Goal: Transaction & Acquisition: Download file/media

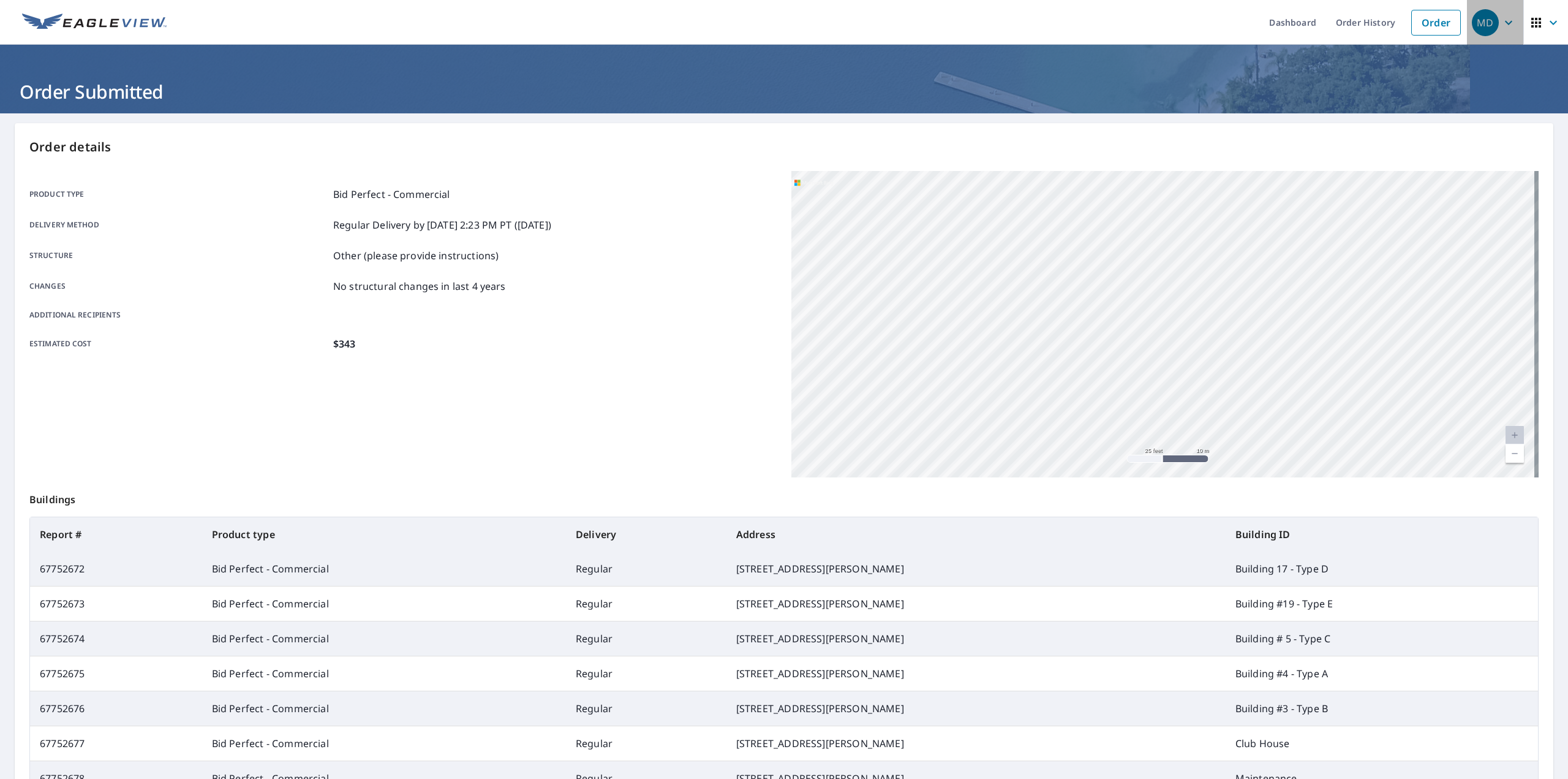
click at [1502, 26] on icon "button" at bounding box center [1508, 22] width 15 height 15
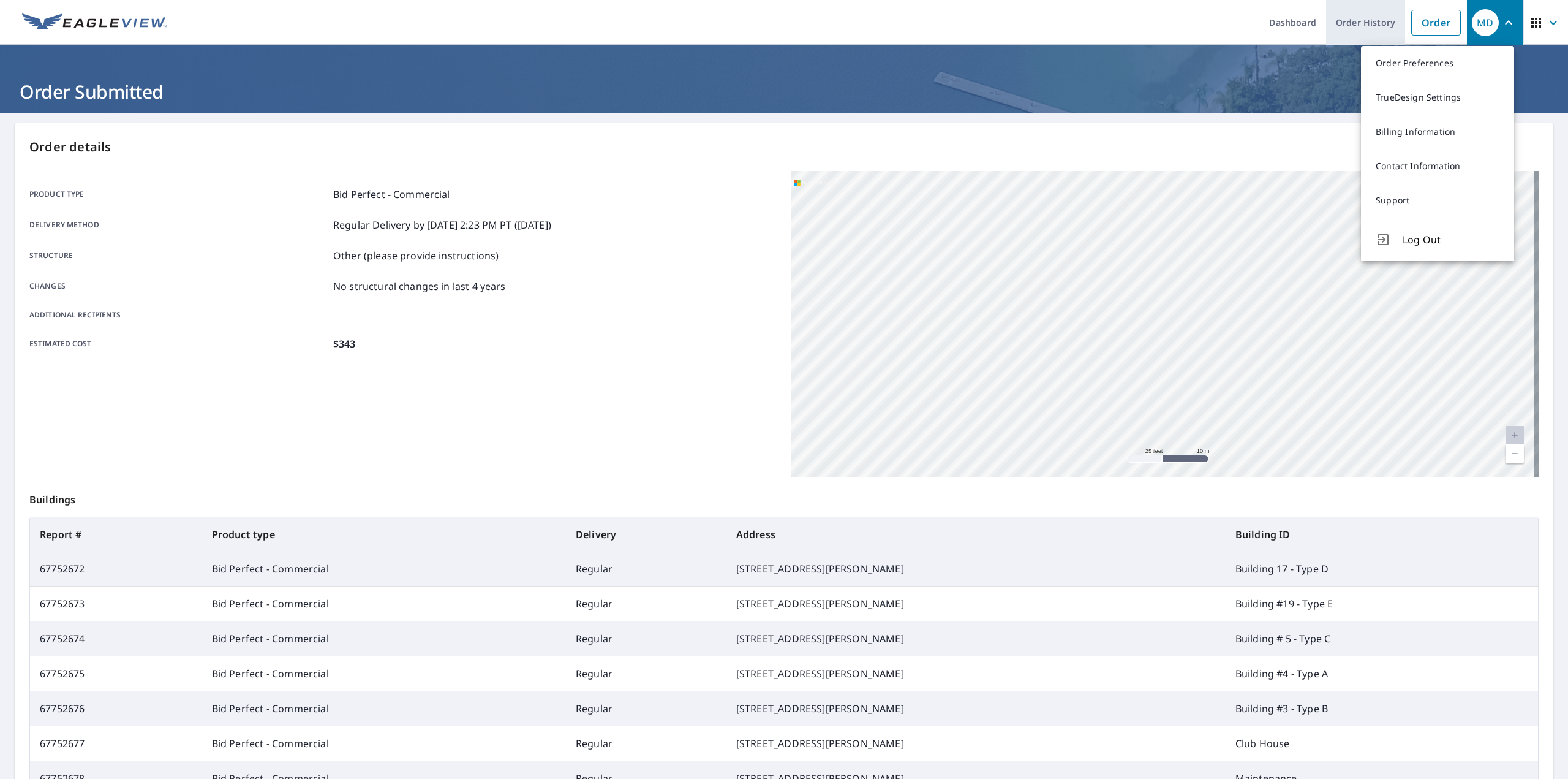
click at [1354, 20] on link "Order History" at bounding box center [1365, 22] width 79 height 45
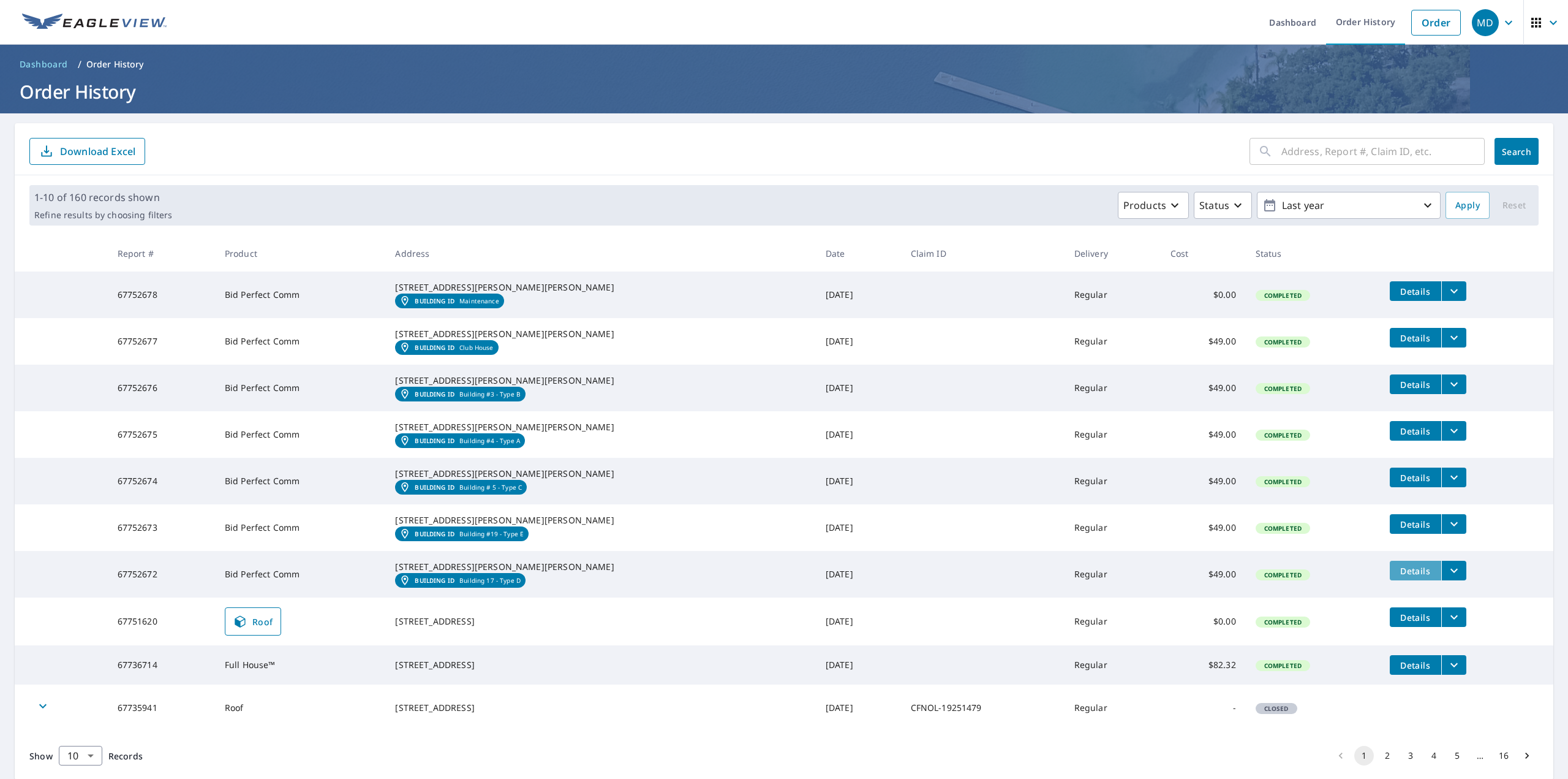
click at [1397, 577] on span "Details" at bounding box center [1415, 571] width 37 height 12
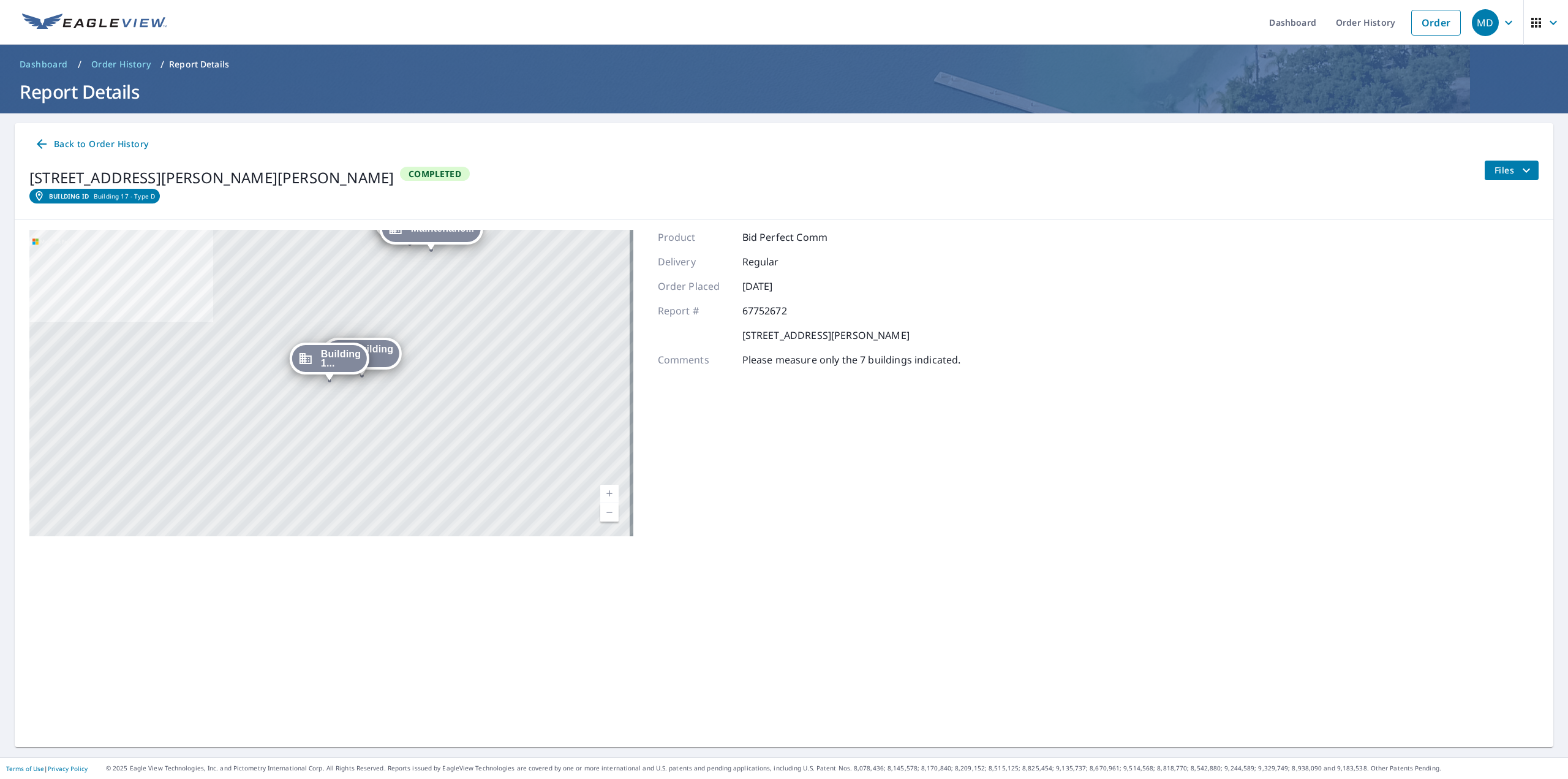
click at [1519, 166] on icon "filesDropdownBtn-67752672" at bounding box center [1526, 170] width 15 height 15
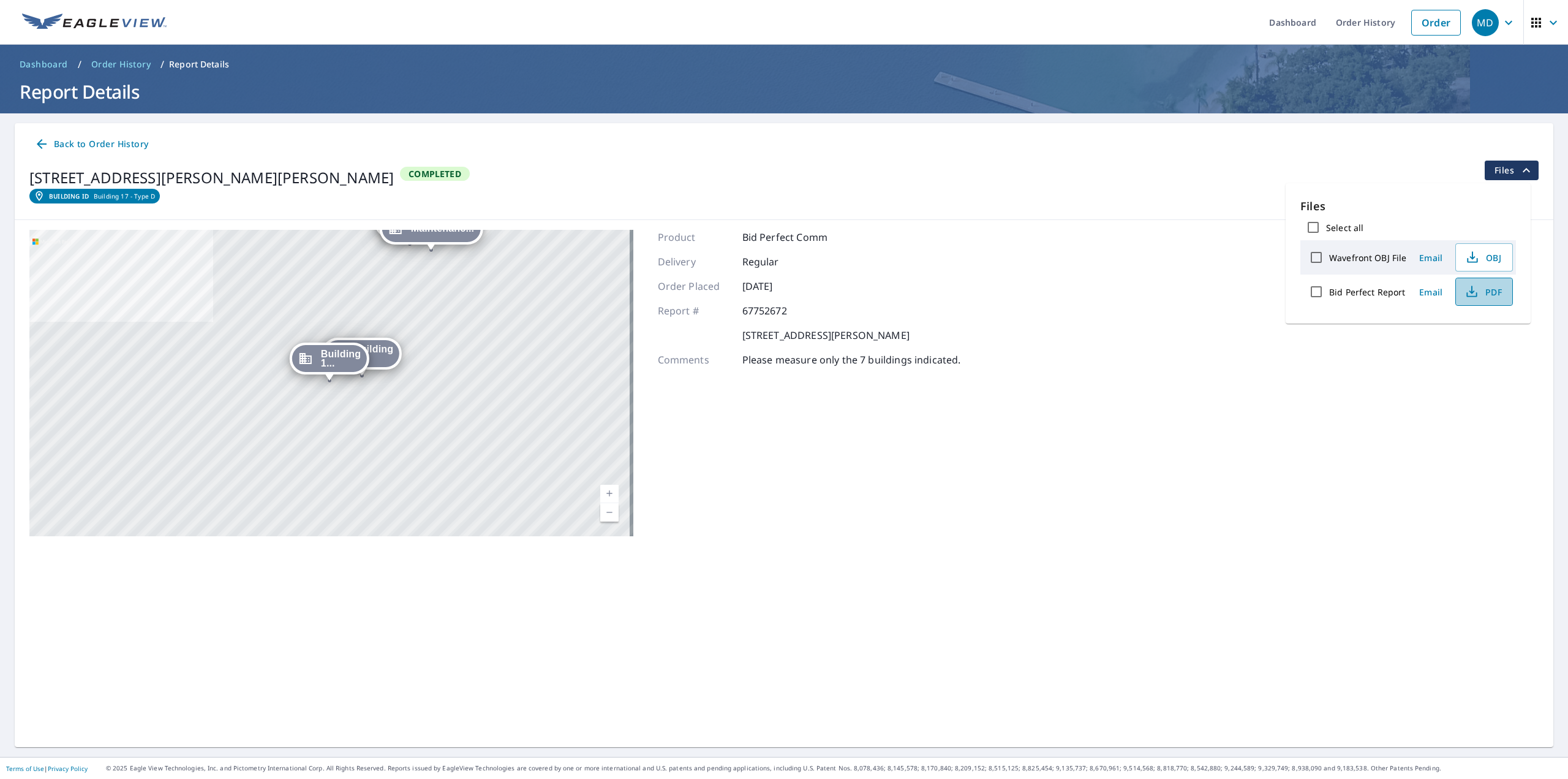
click at [1483, 293] on span "PDF" at bounding box center [1483, 292] width 39 height 15
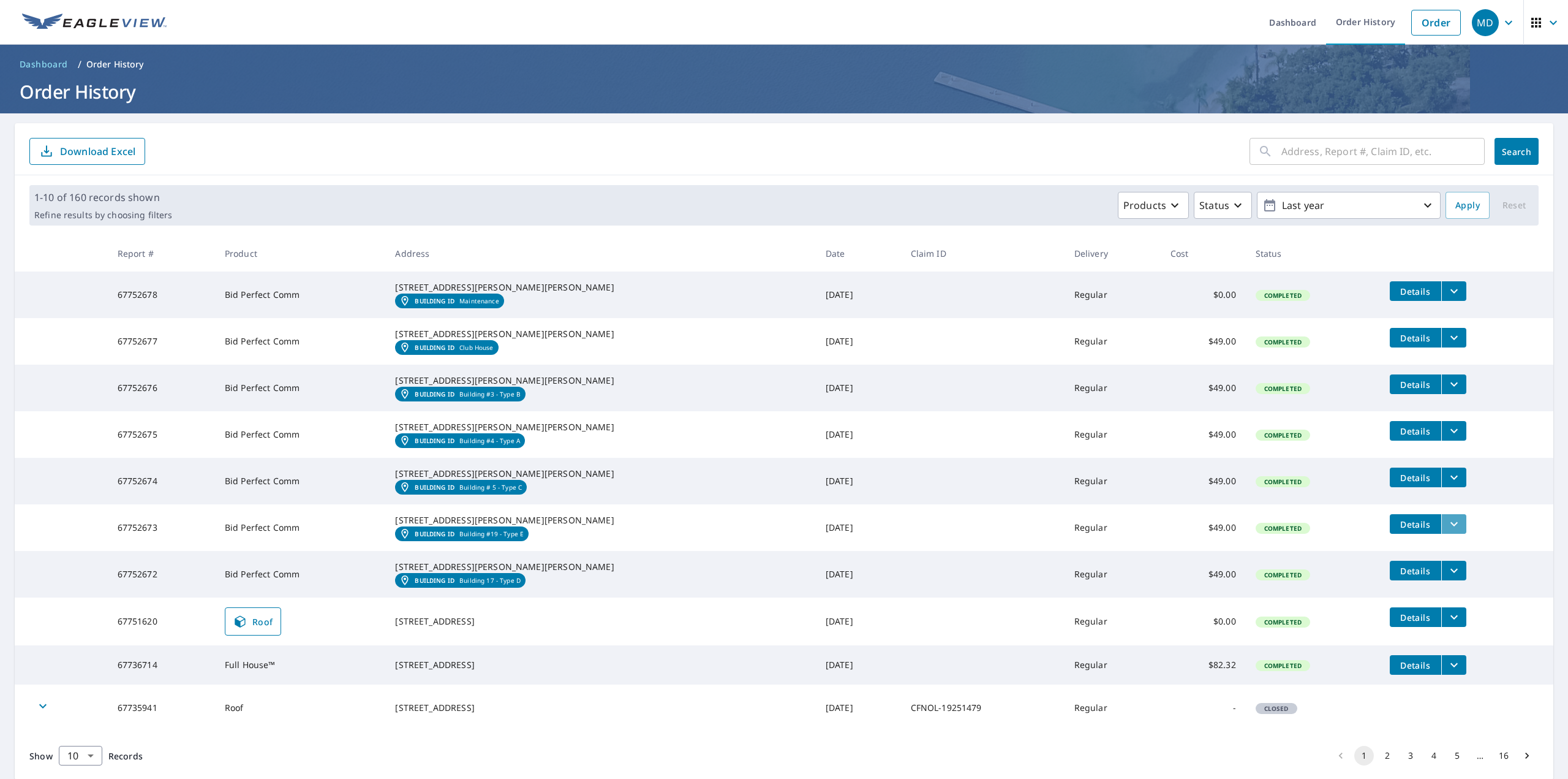
click at [1441, 534] on button "filesDropdownBtn-67752673" at bounding box center [1453, 524] width 25 height 20
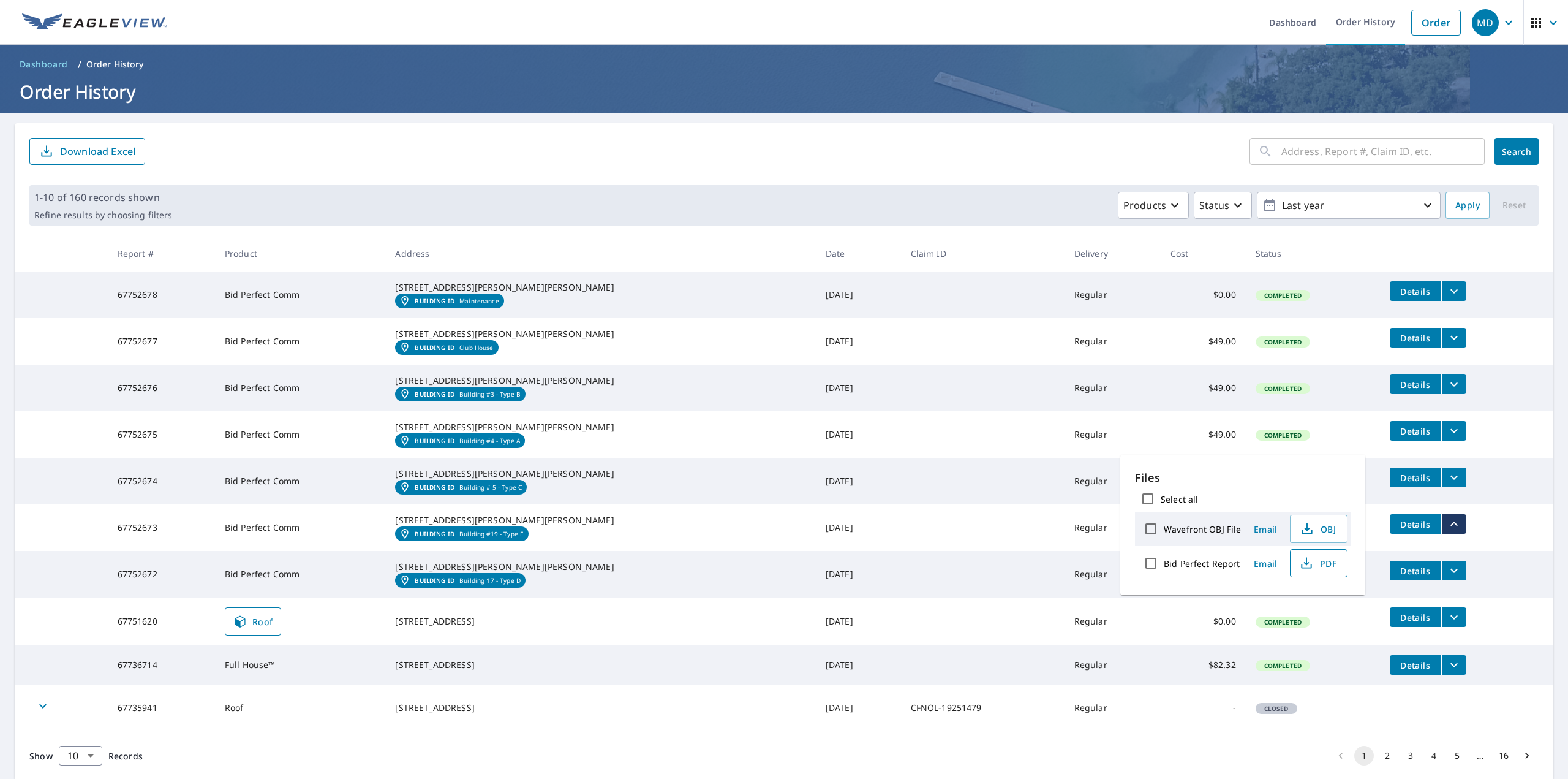
click at [1314, 563] on span "PDF" at bounding box center [1317, 563] width 39 height 15
click at [1447, 485] on icon "filesDropdownBtn-67752674" at bounding box center [1454, 477] width 15 height 15
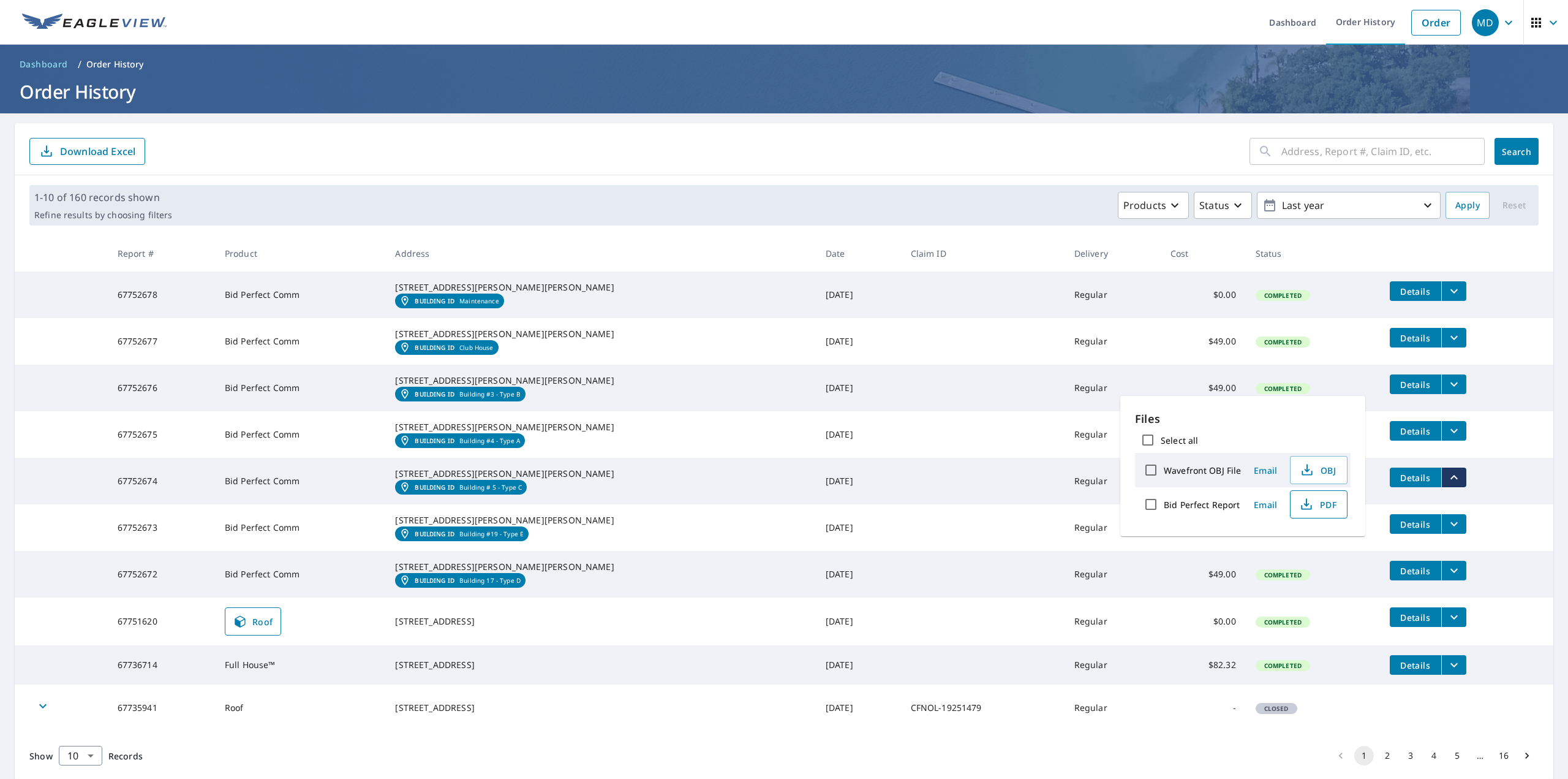
click at [1316, 504] on span "PDF" at bounding box center [1317, 504] width 39 height 15
click at [1447, 438] on icon "filesDropdownBtn-67752675" at bounding box center [1454, 430] width 15 height 15
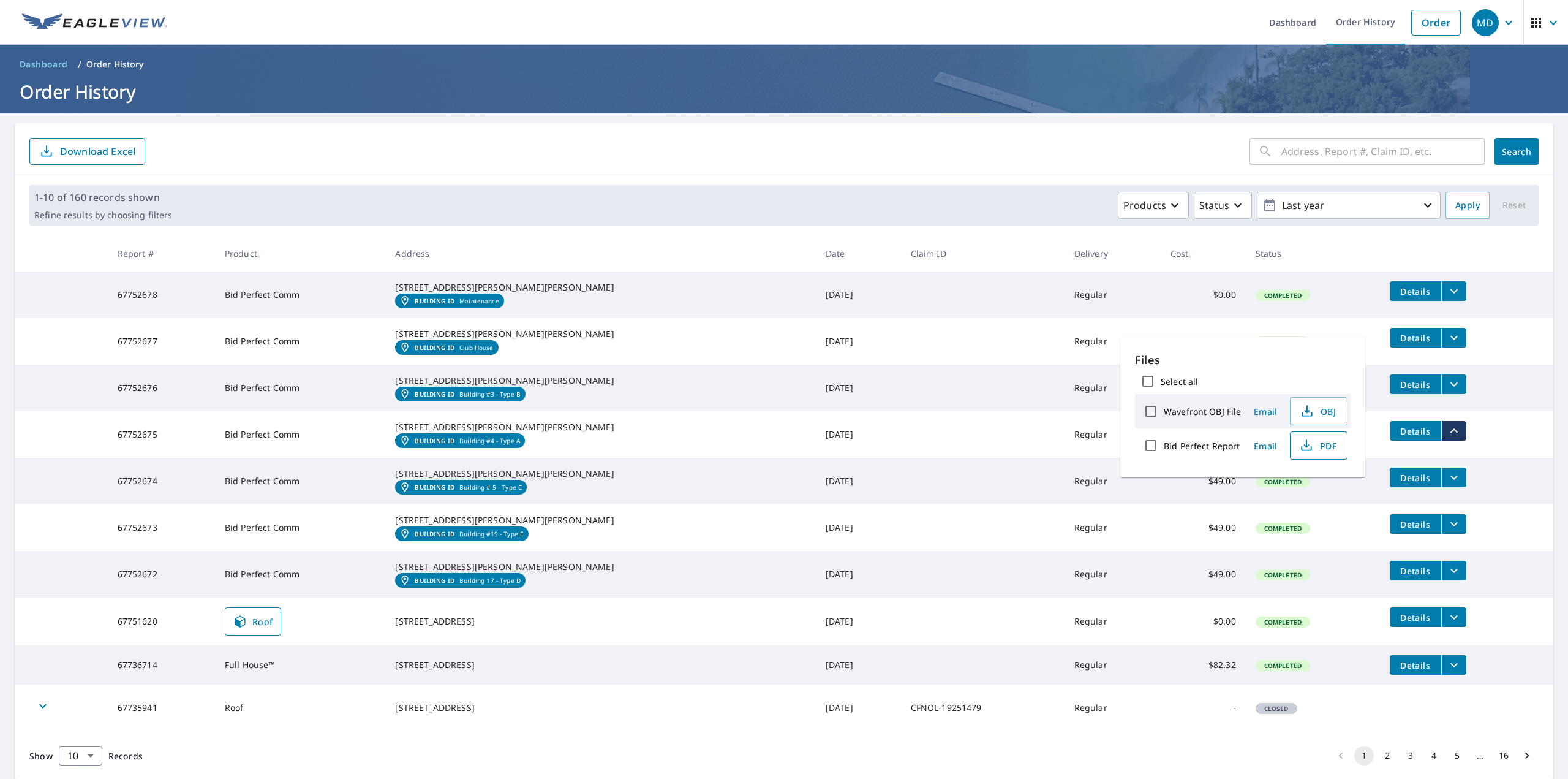
click at [1307, 439] on icon "button" at bounding box center [1306, 445] width 15 height 15
click at [1447, 392] on icon "filesDropdownBtn-67752676" at bounding box center [1454, 384] width 15 height 15
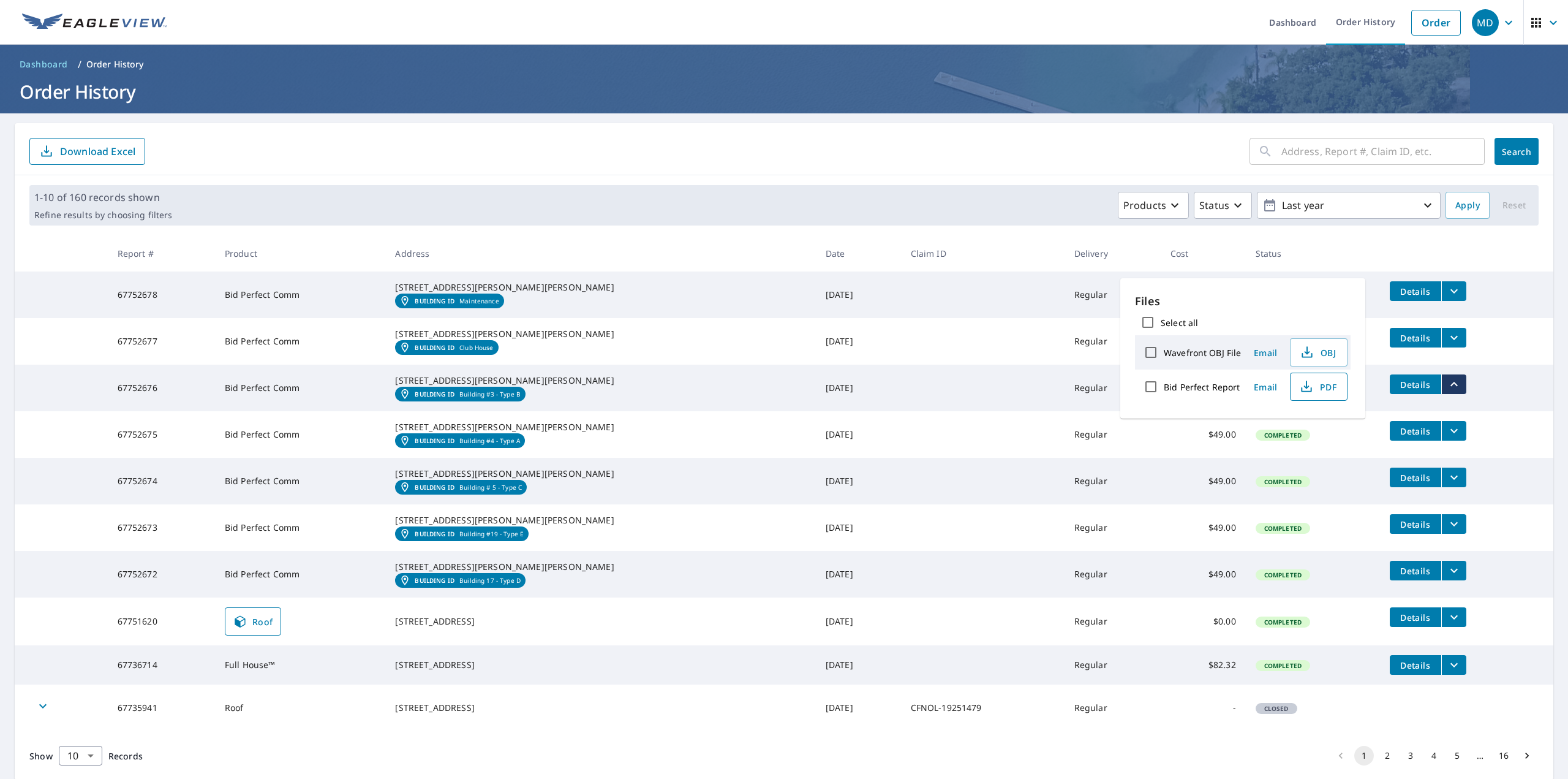
click at [1313, 385] on span "PDF" at bounding box center [1317, 387] width 39 height 15
click at [1447, 345] on icon "filesDropdownBtn-67752677" at bounding box center [1454, 337] width 15 height 15
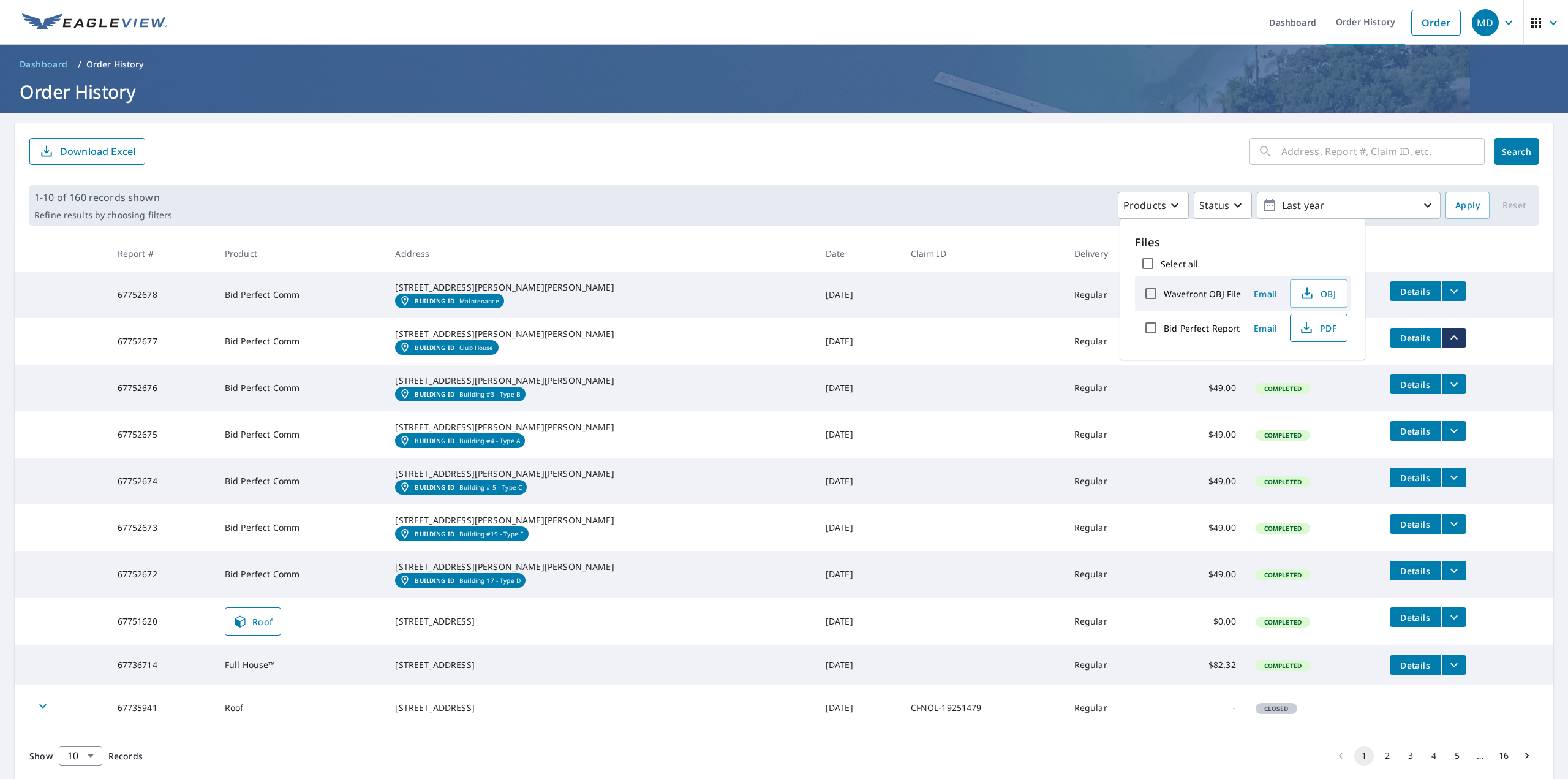
click at [1316, 326] on span "PDF" at bounding box center [1317, 328] width 39 height 15
click at [1447, 291] on icon "filesDropdownBtn-67752678" at bounding box center [1454, 291] width 15 height 15
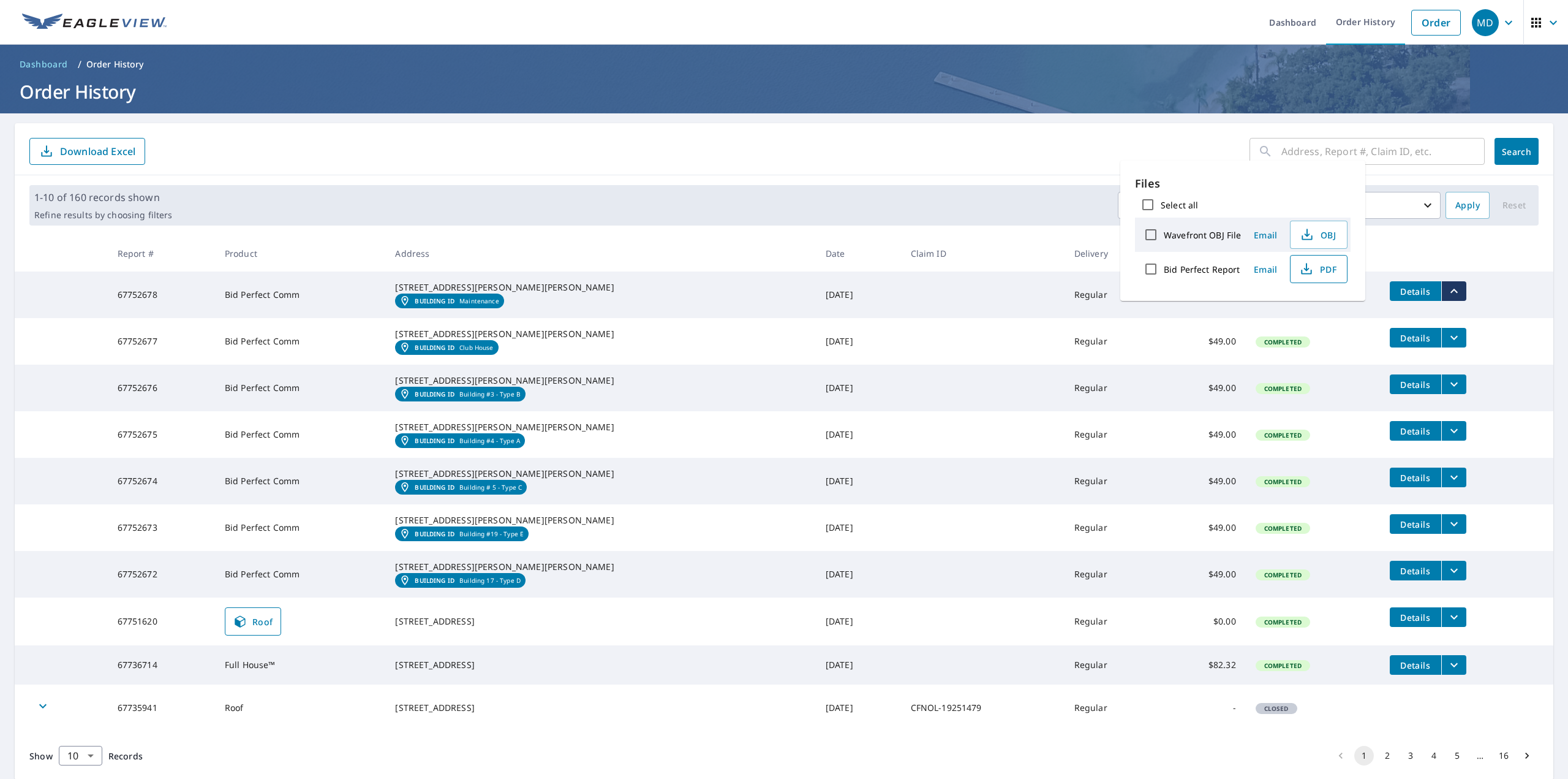
click at [1316, 273] on span "PDF" at bounding box center [1317, 268] width 39 height 15
click at [1321, 273] on span "PDF" at bounding box center [1317, 268] width 39 height 15
click at [1114, 24] on ul "Dashboard Order History Order" at bounding box center [820, 22] width 1293 height 45
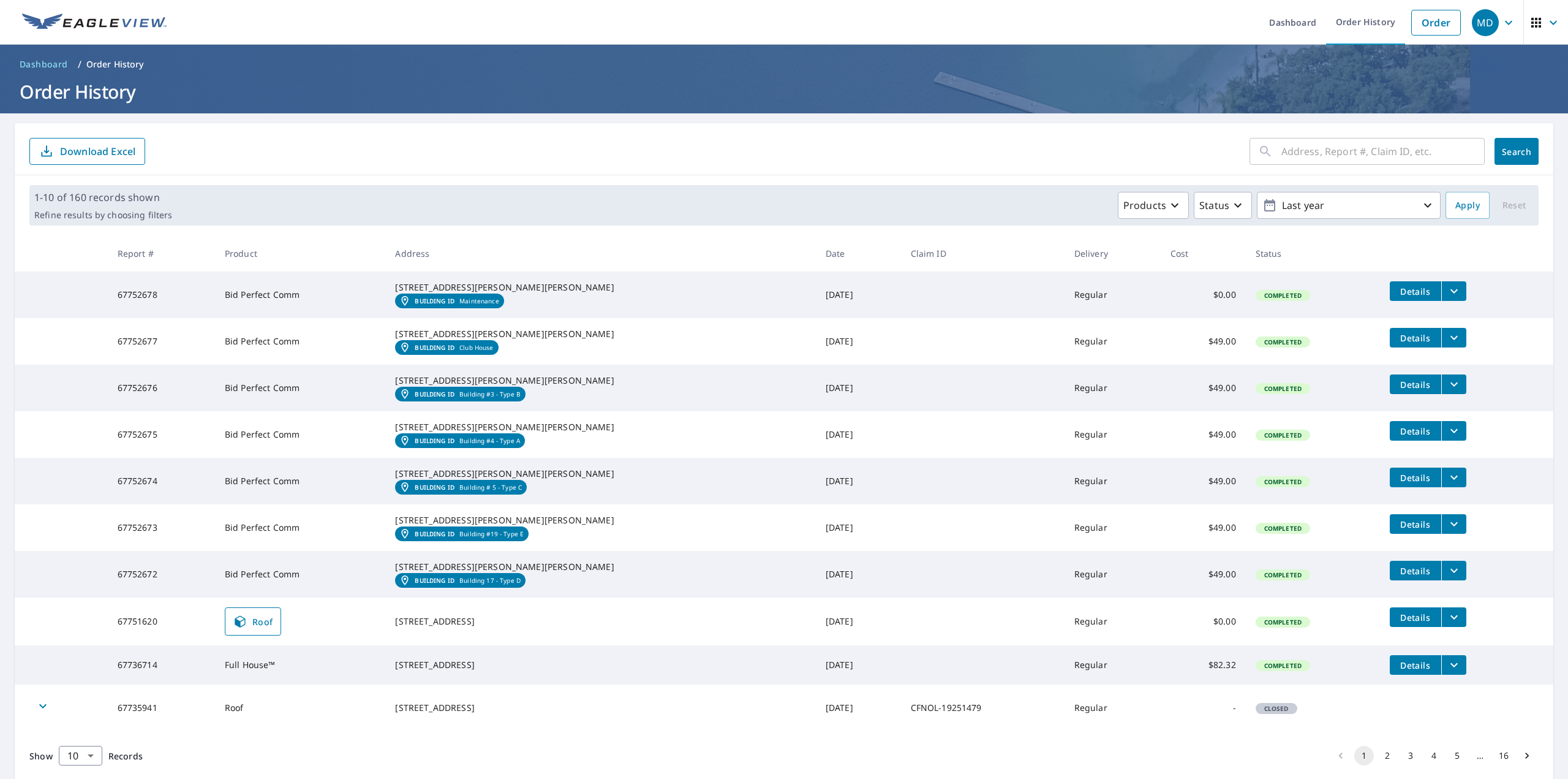
drag, startPoint x: 1427, startPoint y: 290, endPoint x: 1423, endPoint y: 295, distance: 6.4
click at [1447, 290] on icon "filesDropdownBtn-67752678" at bounding box center [1454, 291] width 15 height 15
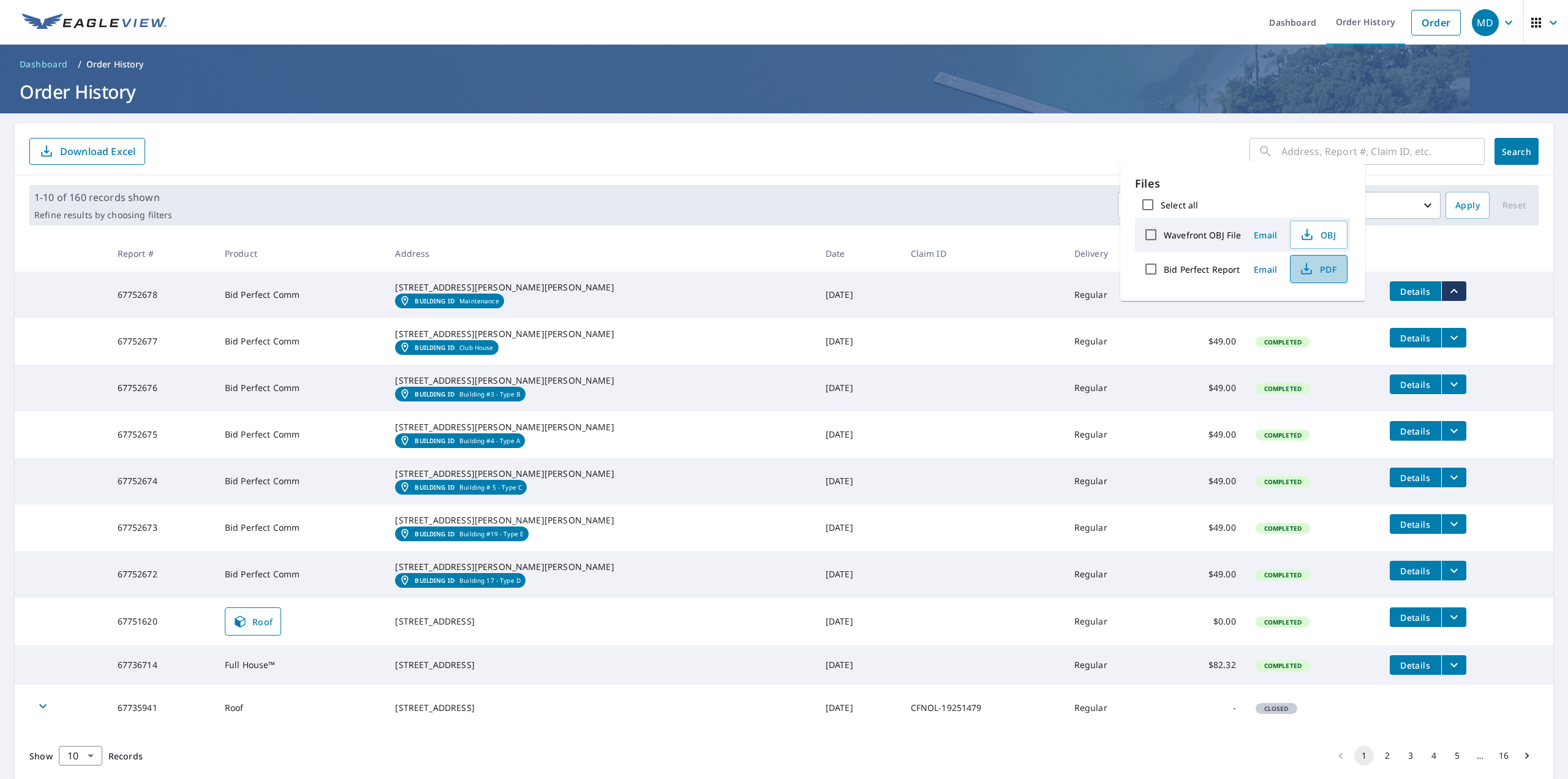
click at [1325, 268] on span "PDF" at bounding box center [1317, 268] width 39 height 15
click at [962, 164] on form "​ Search Download Excel" at bounding box center [784, 152] width 1509 height 27
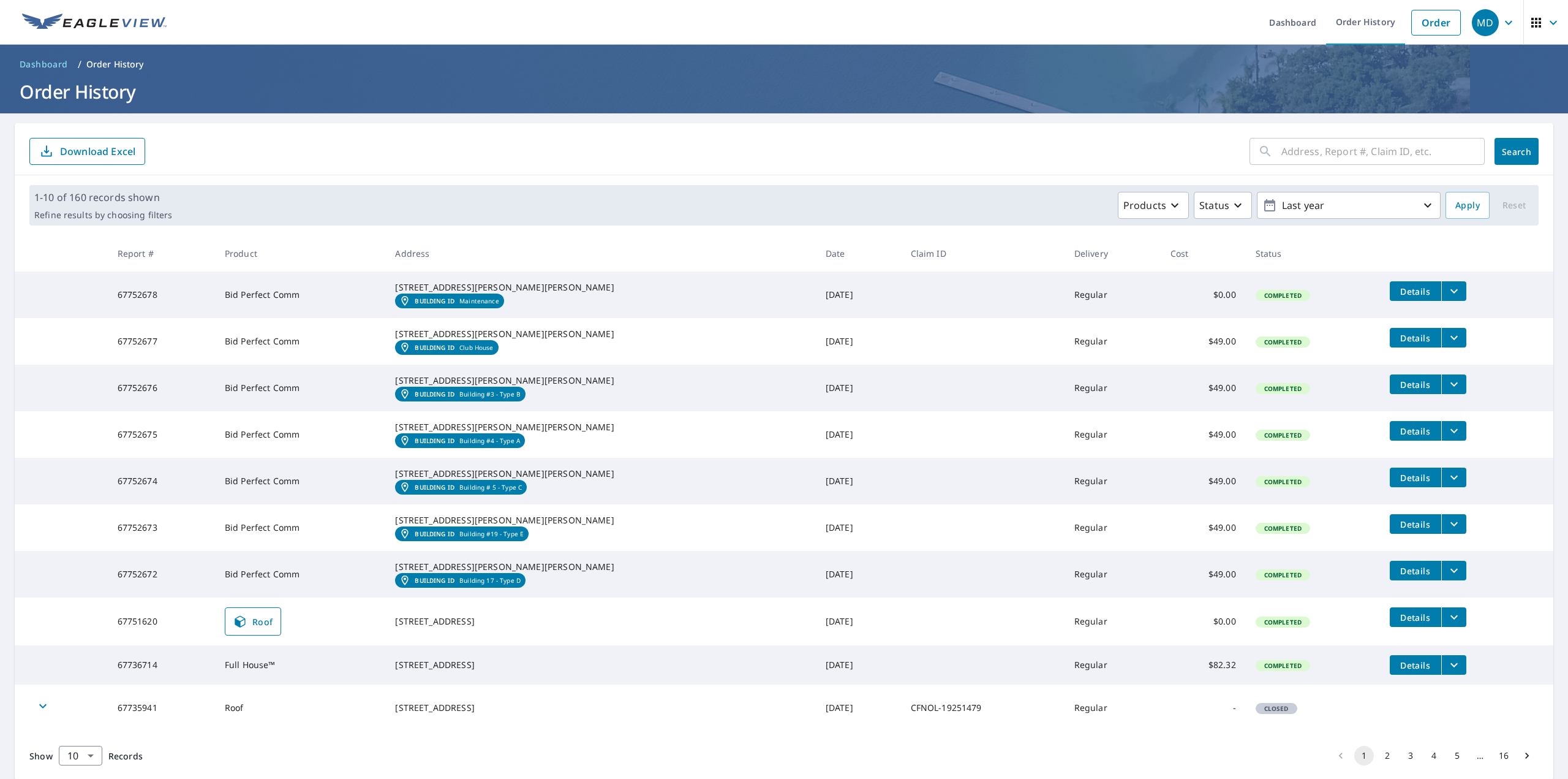
click at [1447, 291] on icon "filesDropdownBtn-67752678" at bounding box center [1454, 291] width 15 height 15
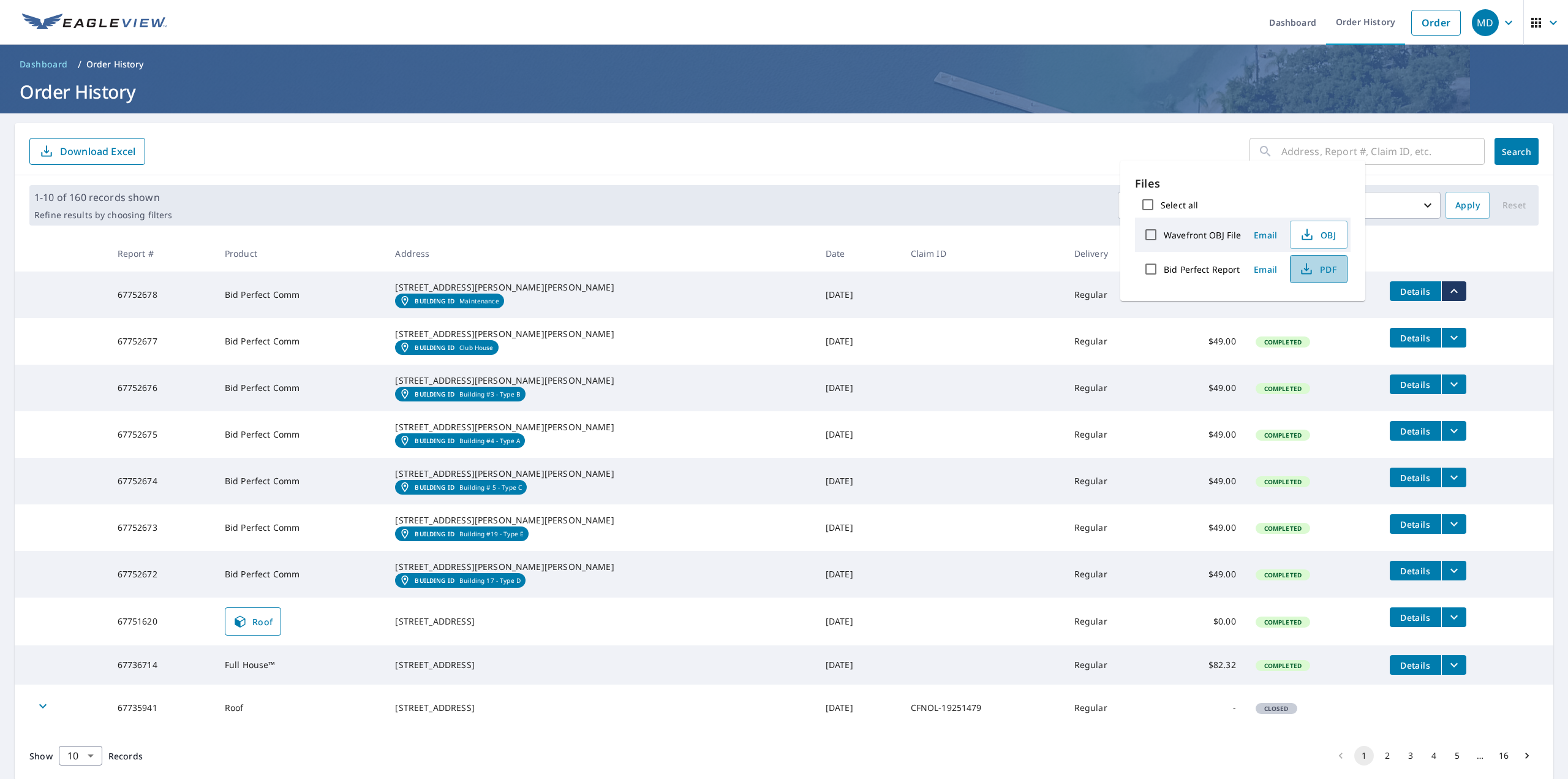
click at [1320, 274] on span "PDF" at bounding box center [1317, 268] width 39 height 15
click at [1447, 392] on icon "filesDropdownBtn-67752676" at bounding box center [1454, 384] width 15 height 15
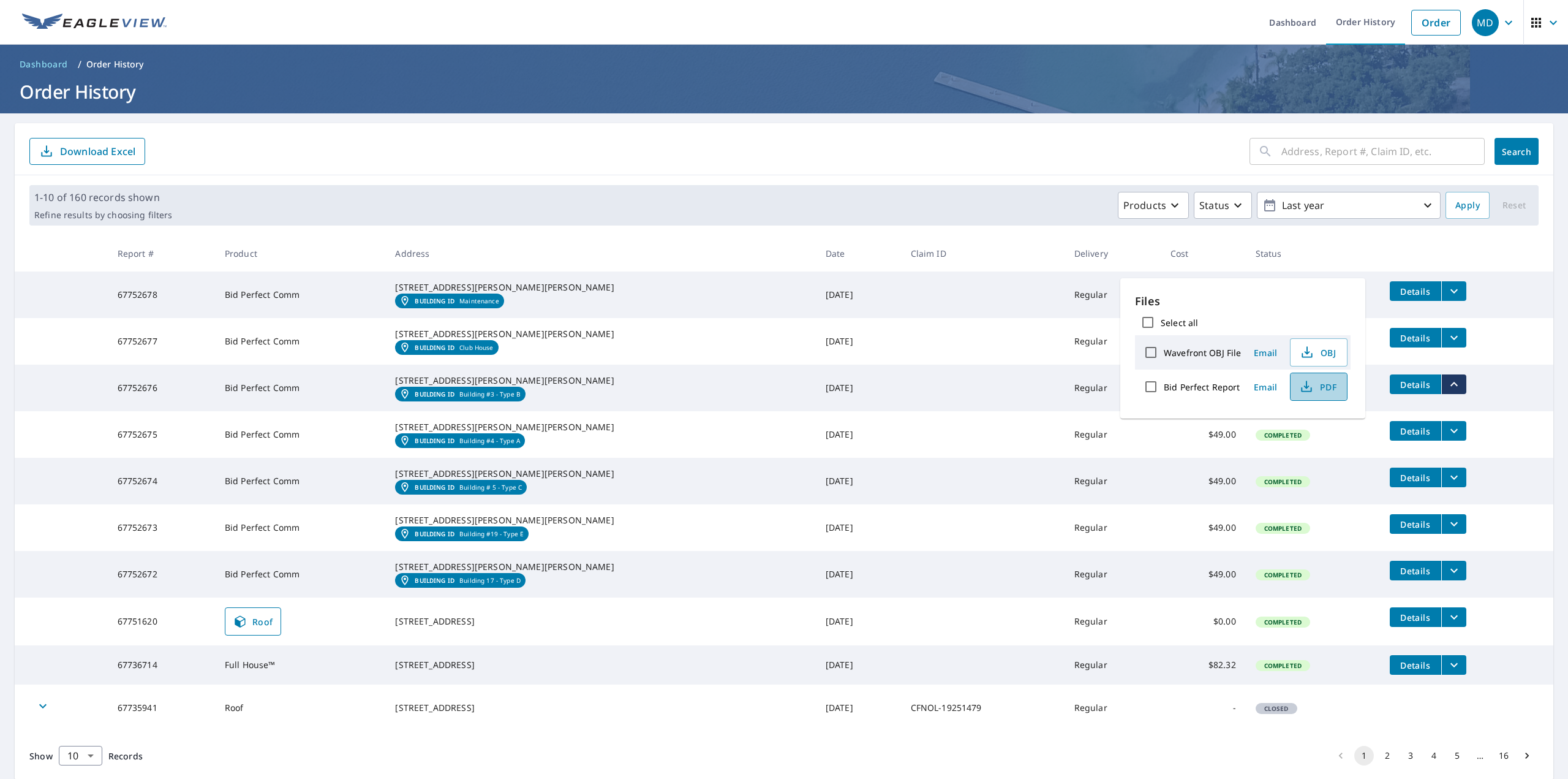
click at [1333, 390] on span "PDF" at bounding box center [1317, 387] width 39 height 15
